Goal: Task Accomplishment & Management: Complete application form

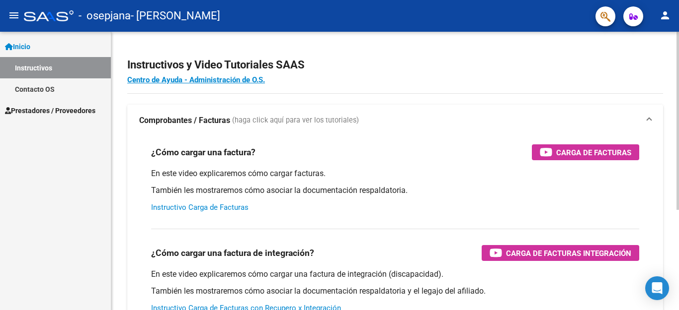
click at [170, 206] on link "Instructivo Carga de Facturas" at bounding box center [199, 207] width 97 height 9
click at [53, 112] on span "Prestadores / Proveedores" at bounding box center [50, 110] width 90 height 11
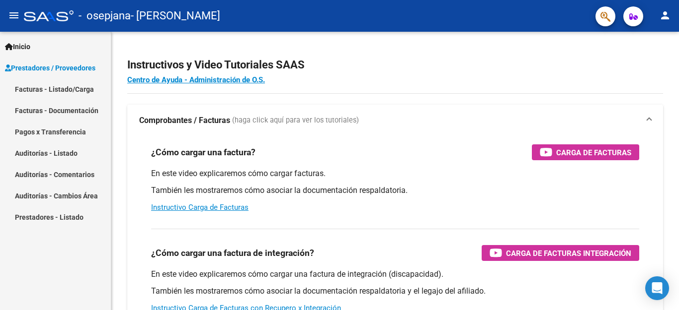
click at [62, 97] on link "Facturas - Listado/Carga" at bounding box center [55, 88] width 111 height 21
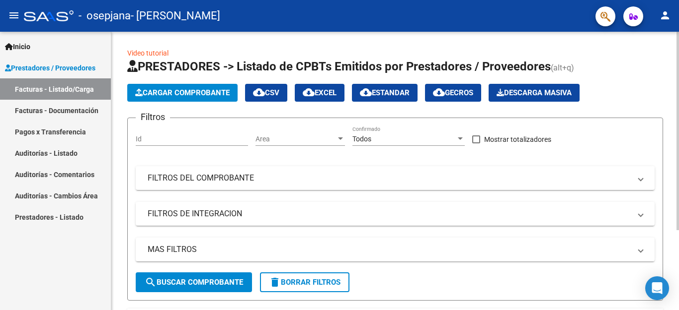
click at [225, 87] on button "Cargar Comprobante" at bounding box center [182, 93] width 110 height 18
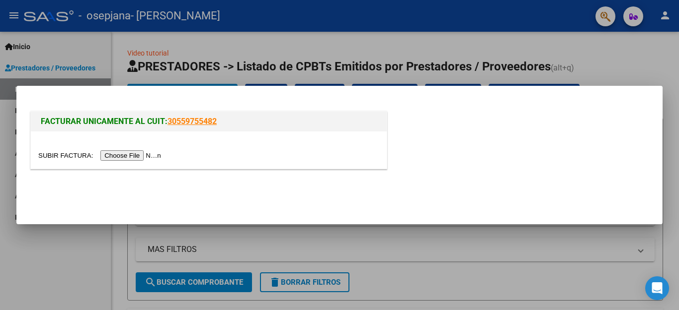
click at [120, 158] on input "file" at bounding box center [101, 156] width 126 height 10
click at [155, 156] on input "file" at bounding box center [101, 156] width 126 height 10
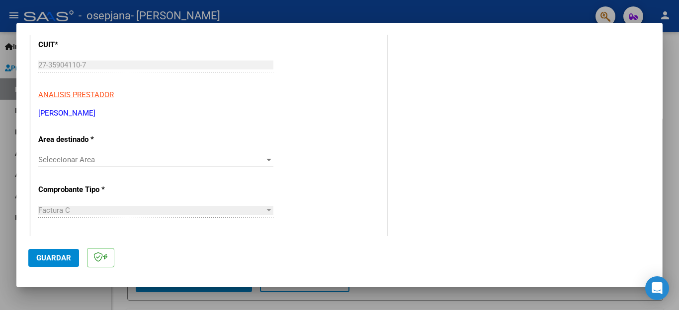
scroll to position [137, 0]
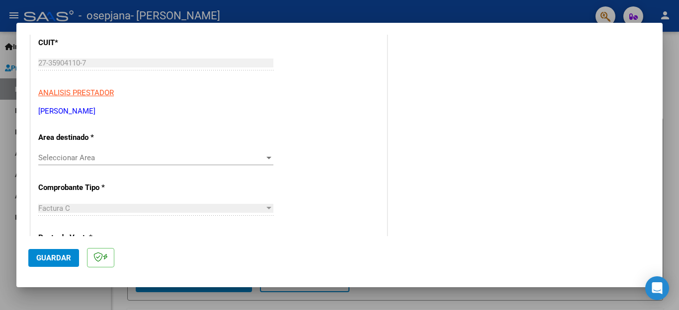
click at [258, 156] on span "Seleccionar Area" at bounding box center [151, 158] width 226 height 9
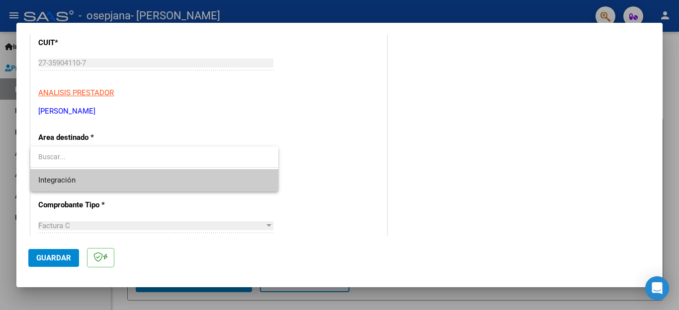
click at [235, 179] on span "Integración" at bounding box center [154, 180] width 232 height 22
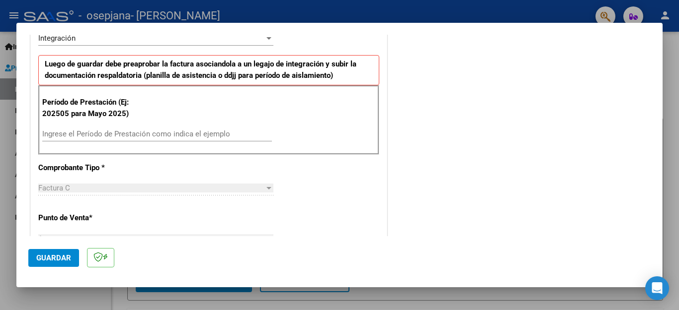
scroll to position [250, 0]
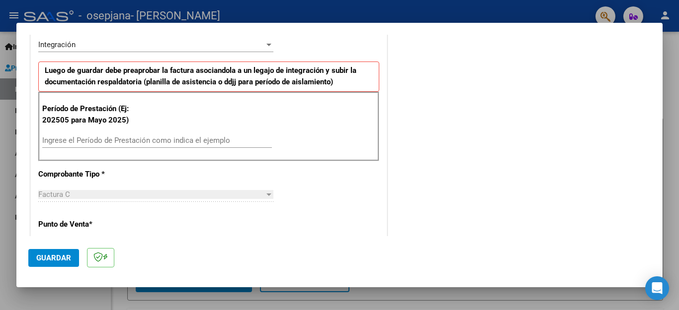
click at [121, 143] on input "Ingrese el Período de Prestación como indica el ejemplo" at bounding box center [157, 140] width 230 height 9
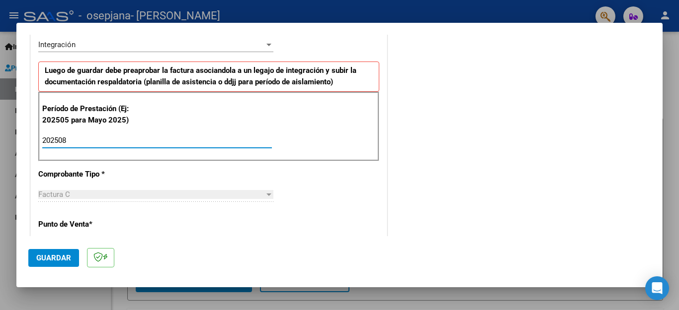
type input "202508"
click at [84, 194] on div "Factura C" at bounding box center [151, 194] width 226 height 9
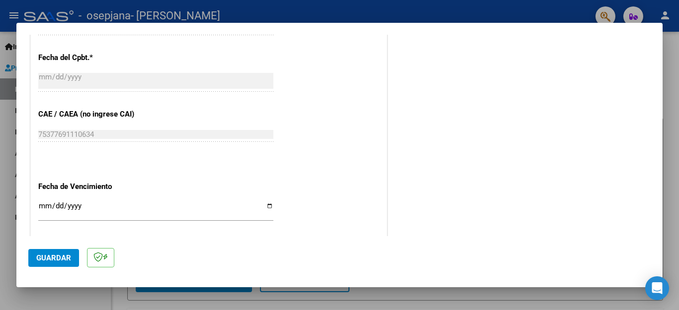
scroll to position [608, 0]
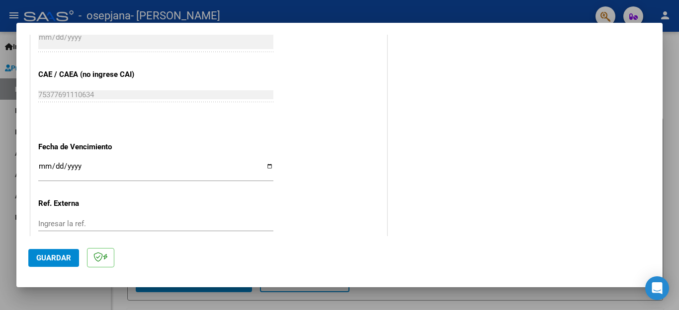
drag, startPoint x: 102, startPoint y: 178, endPoint x: 112, endPoint y: 156, distance: 23.6
click at [112, 160] on div "Ingresar la fecha" at bounding box center [155, 175] width 235 height 30
click at [112, 162] on input "Ingresar la fecha" at bounding box center [155, 170] width 235 height 16
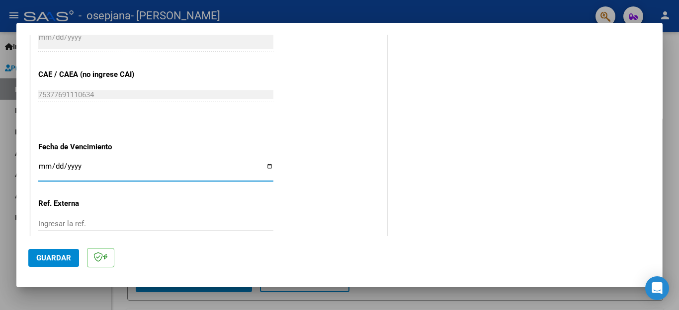
click at [55, 162] on input "Ingresar la fecha" at bounding box center [155, 170] width 235 height 16
type input "[DATE]"
click at [77, 220] on input "Ingresar la ref." at bounding box center [155, 224] width 235 height 9
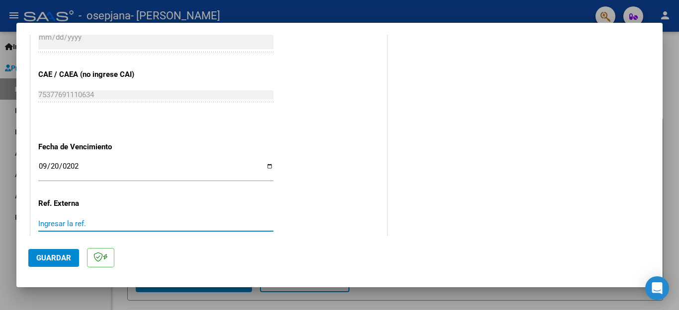
click at [72, 267] on button "Guardar" at bounding box center [53, 258] width 51 height 18
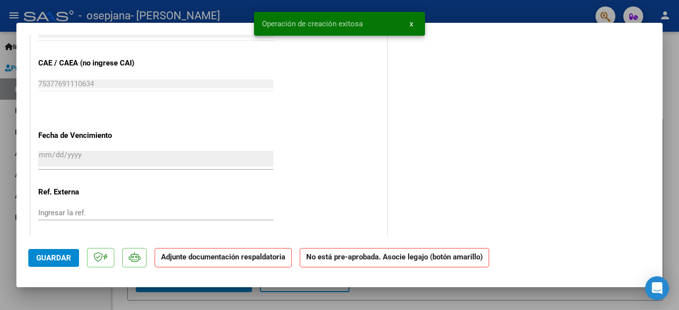
scroll to position [0, 0]
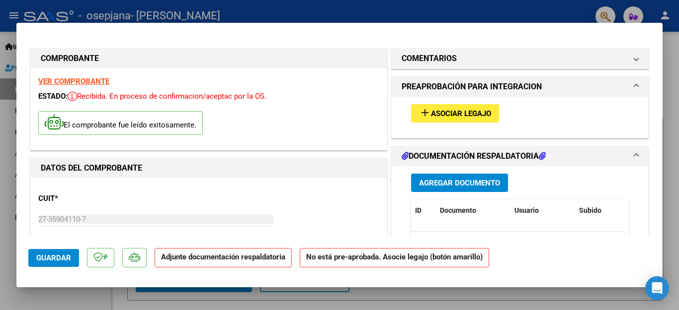
drag, startPoint x: 495, startPoint y: 112, endPoint x: 274, endPoint y: 111, distance: 221.6
click at [274, 111] on div "El comprobante fue leído exitosamente." at bounding box center [208, 124] width 341 height 37
click at [182, 173] on h1 "DATOS DEL COMPROBANTE" at bounding box center [209, 168] width 336 height 12
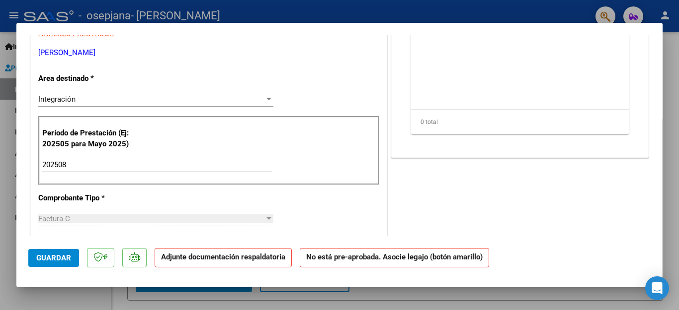
scroll to position [203, 0]
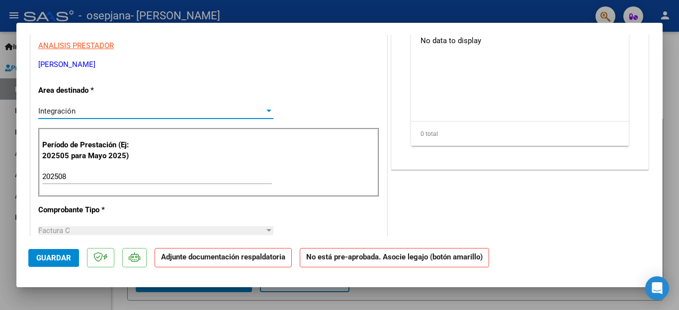
click at [268, 110] on div at bounding box center [268, 111] width 9 height 8
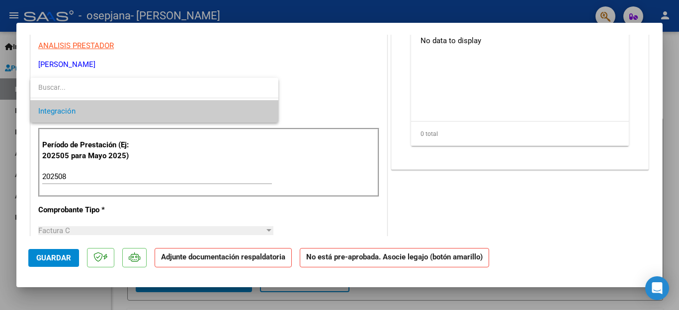
click at [265, 92] on input "dropdown search" at bounding box center [154, 87] width 248 height 21
click at [324, 91] on div at bounding box center [339, 155] width 679 height 310
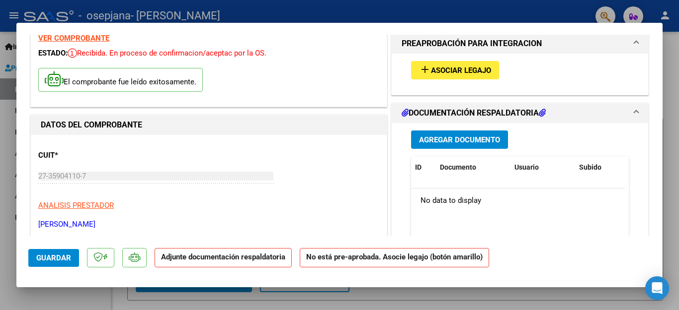
scroll to position [50, 0]
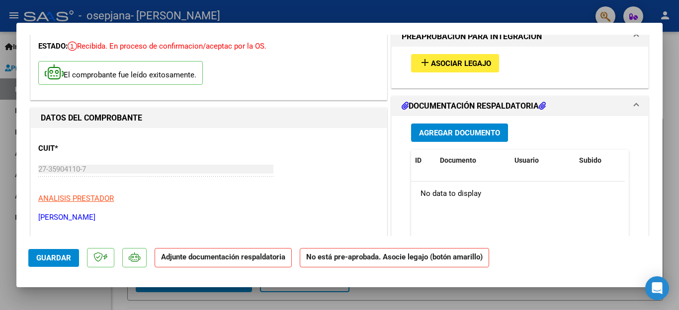
click at [486, 133] on span "Agregar Documento" at bounding box center [459, 133] width 81 height 9
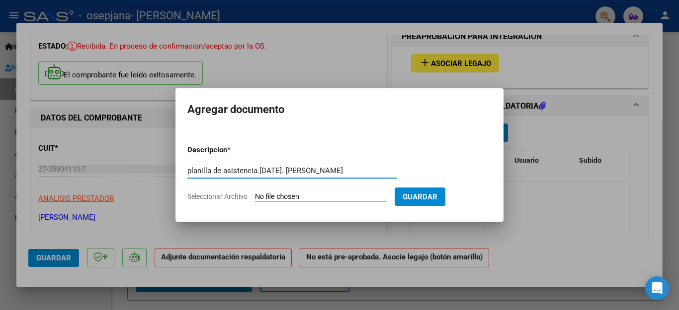
type input "planilla de asistencia.[DATE]. [PERSON_NAME]"
click at [351, 200] on input "Seleccionar Archivo" at bounding box center [321, 197] width 132 height 9
type input "C:\fakepath\planilla de asistencia.[PERSON_NAME].periodo Agosto.pdf"
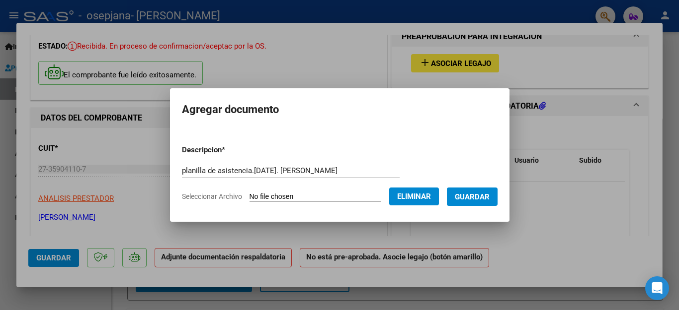
click at [466, 200] on span "Guardar" at bounding box center [472, 197] width 35 height 9
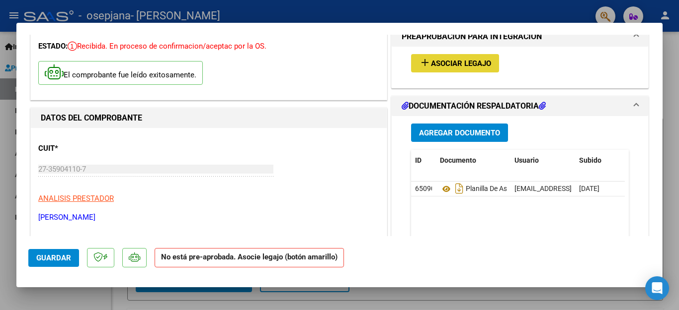
click at [473, 58] on button "add Asociar Legajo" at bounding box center [455, 63] width 88 height 18
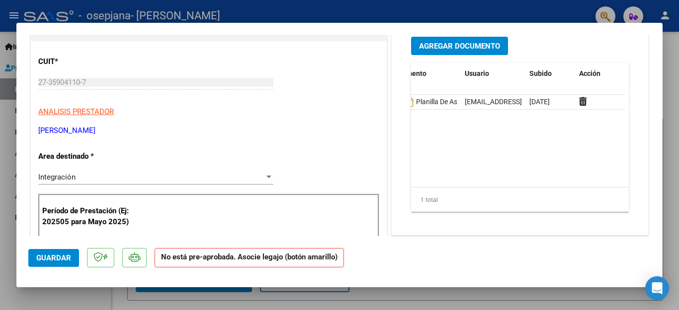
scroll to position [0, 0]
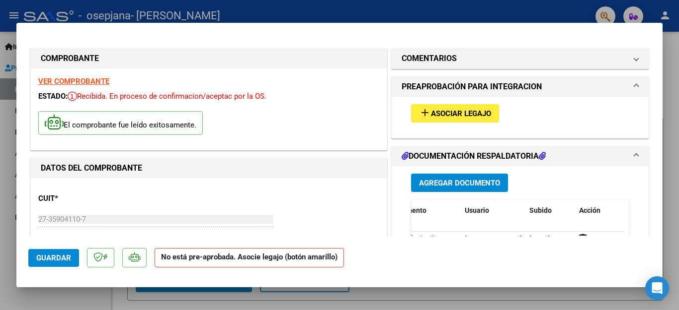
click at [444, 122] on button "add Asociar Legajo" at bounding box center [455, 113] width 88 height 18
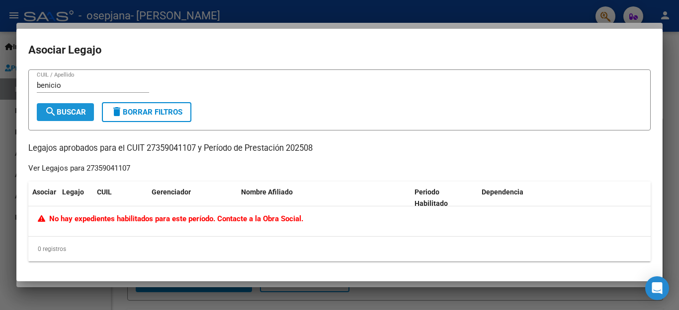
click at [71, 112] on span "search Buscar" at bounding box center [65, 112] width 41 height 9
click at [65, 167] on div "Ver Legajos para 27359041107" at bounding box center [79, 168] width 102 height 11
click at [71, 87] on input "benicio" at bounding box center [93, 85] width 112 height 9
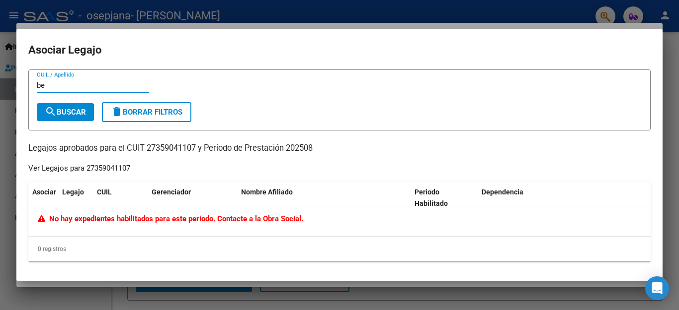
type input "b"
paste input "30559755482"
type input "30559755482"
click at [76, 117] on button "search Buscar" at bounding box center [65, 112] width 57 height 18
click at [81, 166] on div "Ver Legajos para 27359041107" at bounding box center [79, 168] width 102 height 11
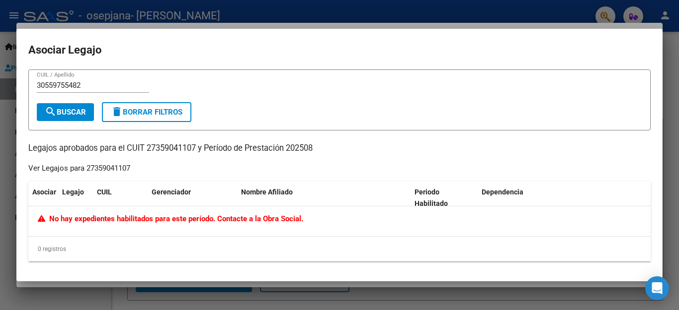
click at [104, 166] on div "Ver Legajos para 27359041107" at bounding box center [79, 168] width 102 height 11
click at [205, 151] on p "Legajos aprobados para el CUIT 27359041107 y Período de Prestación 202508" at bounding box center [339, 149] width 622 height 12
click at [129, 114] on span "delete Borrar Filtros" at bounding box center [147, 112] width 72 height 9
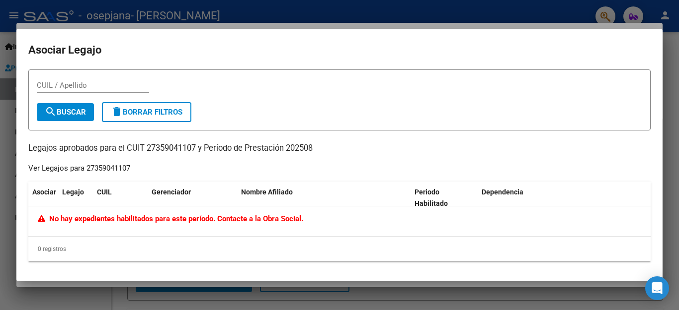
click at [140, 252] on div "0 registros" at bounding box center [339, 249] width 622 height 25
click at [449, 191] on div "Periodo Habilitado" at bounding box center [443, 198] width 59 height 23
click at [96, 168] on div "Ver Legajos para 27359041107" at bounding box center [79, 168] width 102 height 11
click at [75, 110] on span "search Buscar" at bounding box center [65, 112] width 41 height 9
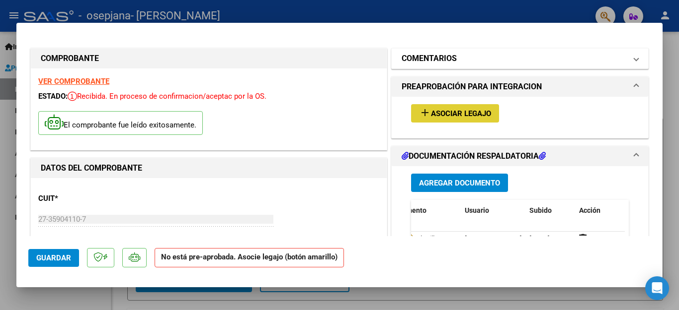
click at [634, 60] on span at bounding box center [636, 59] width 4 height 12
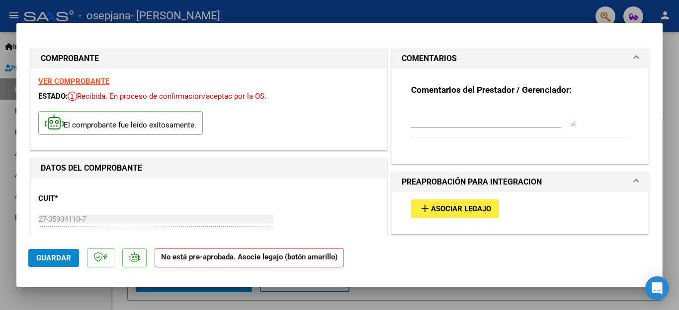
click at [634, 60] on span at bounding box center [636, 59] width 4 height 12
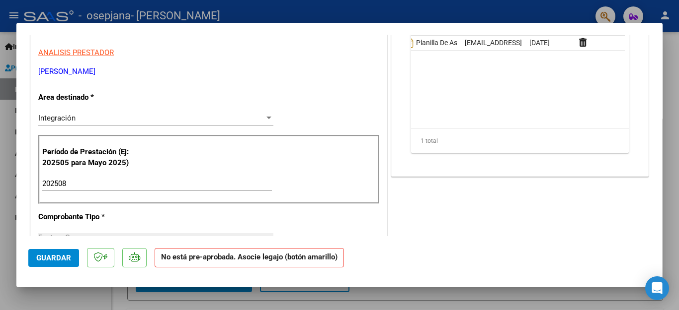
scroll to position [206, 0]
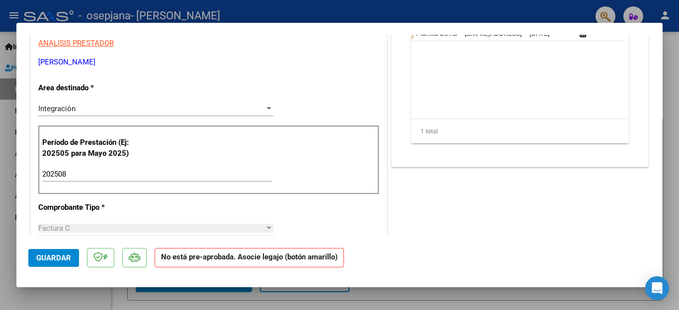
click at [266, 110] on div at bounding box center [268, 108] width 5 height 2
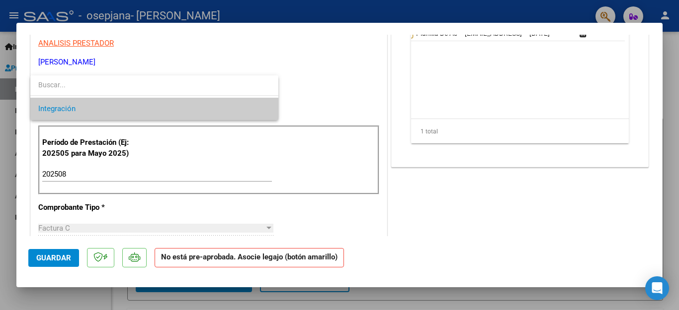
click at [263, 89] on input "dropdown search" at bounding box center [154, 85] width 248 height 21
click at [306, 92] on div at bounding box center [339, 155] width 679 height 310
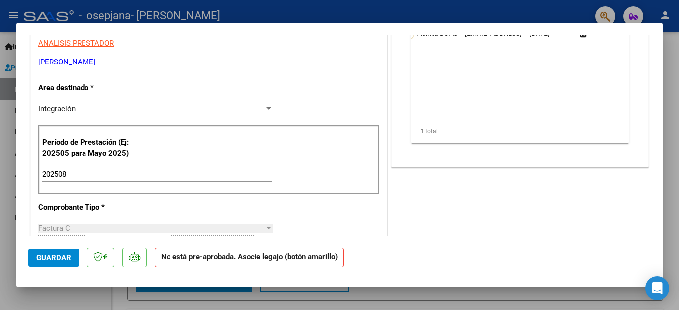
click at [242, 107] on div "Integración" at bounding box center [151, 108] width 226 height 9
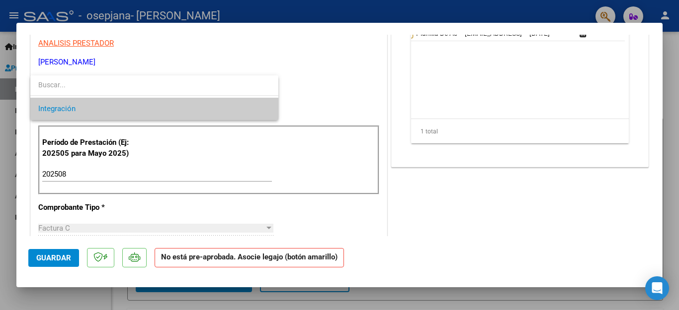
click at [232, 157] on div at bounding box center [339, 155] width 679 height 310
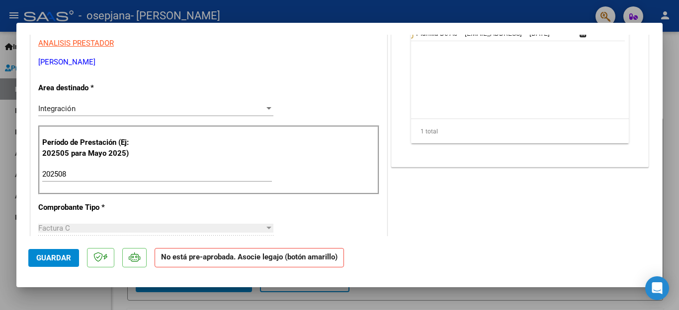
click at [63, 260] on span "Guardar" at bounding box center [53, 258] width 35 height 9
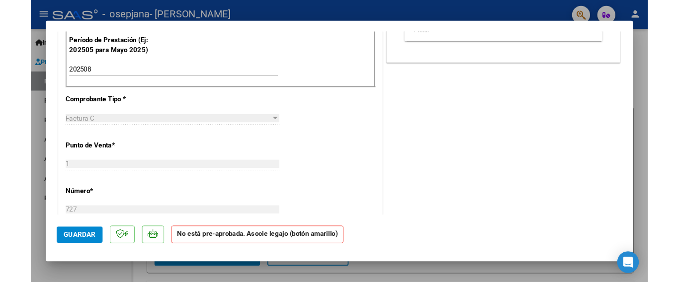
scroll to position [649, 0]
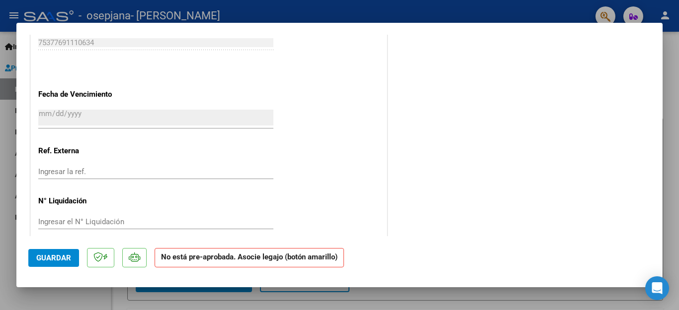
click at [66, 257] on span "Guardar" at bounding box center [53, 258] width 35 height 9
click at [140, 257] on icon at bounding box center [134, 257] width 11 height 10
click at [66, 265] on button "Guardar" at bounding box center [53, 258] width 51 height 18
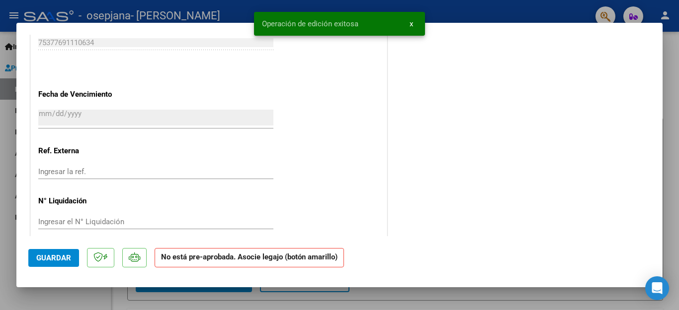
click at [92, 216] on div "Ingresar el N° Liquidación" at bounding box center [155, 222] width 235 height 15
type input "-4"
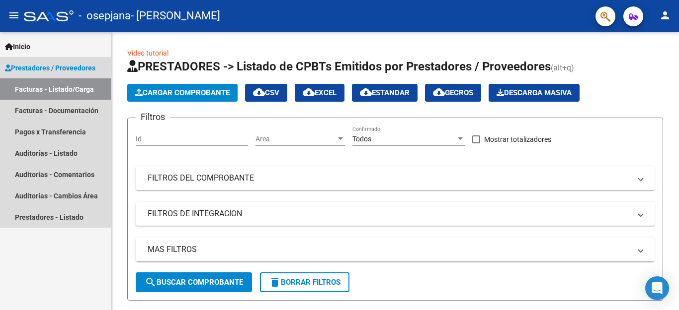
click at [73, 94] on link "Facturas - Listado/Carga" at bounding box center [55, 88] width 111 height 21
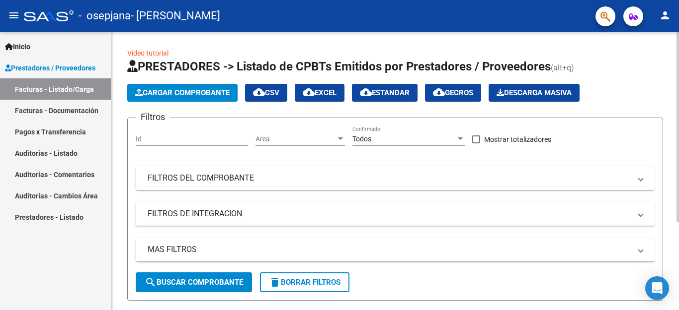
click at [260, 97] on mat-icon "cloud_download" at bounding box center [259, 92] width 12 height 12
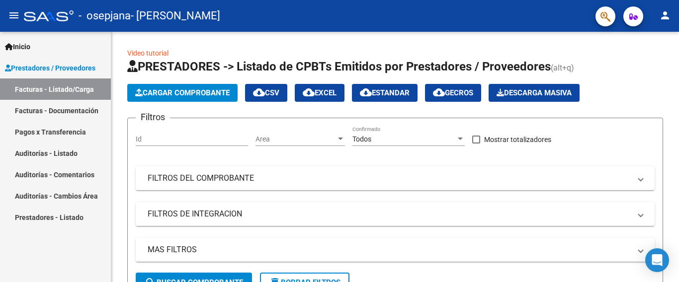
click at [75, 87] on link "Facturas - Listado/Carga" at bounding box center [55, 88] width 111 height 21
click at [235, 276] on button "search Buscar Comprobante" at bounding box center [194, 283] width 116 height 20
click at [677, 194] on div at bounding box center [677, 157] width 2 height 250
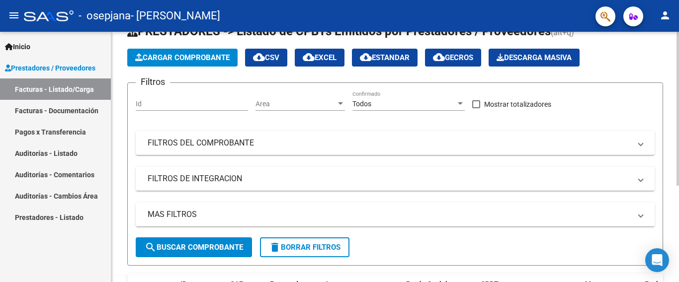
click at [678, 186] on div at bounding box center [677, 109] width 2 height 154
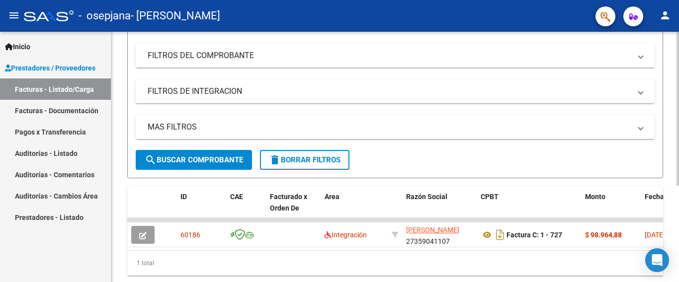
scroll to position [123, 0]
click at [678, 186] on div at bounding box center [677, 109] width 2 height 154
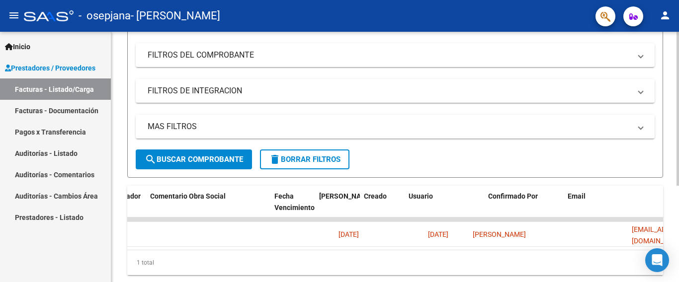
scroll to position [0, 1559]
